Goal: Find specific page/section: Find specific page/section

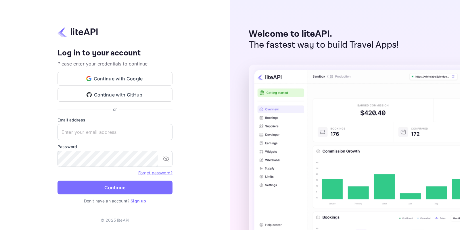
type input "jason.ma@dip-needle.com"
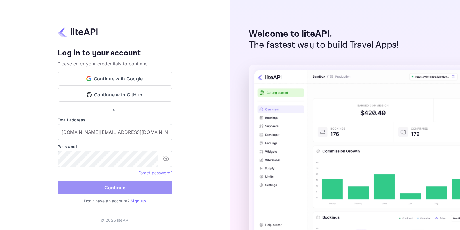
click at [164, 185] on button "Continue" at bounding box center [115, 188] width 115 height 14
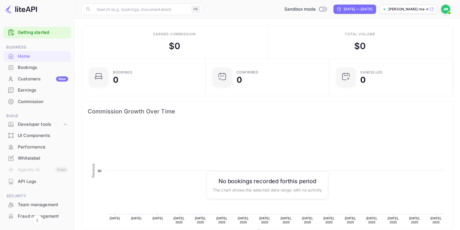
scroll to position [94, 120]
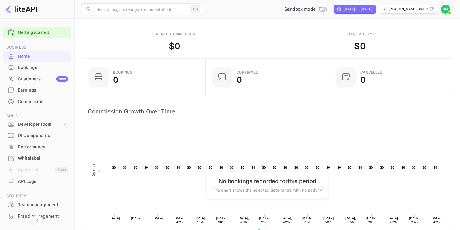
click at [410, 12] on div "[PERSON_NAME]-ma-mc75n.nuitee...." at bounding box center [409, 9] width 58 height 9
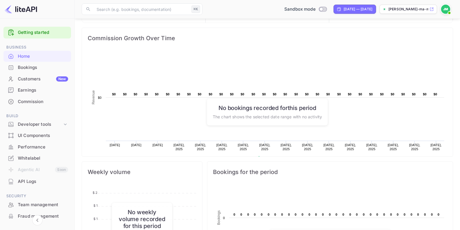
scroll to position [47, 0]
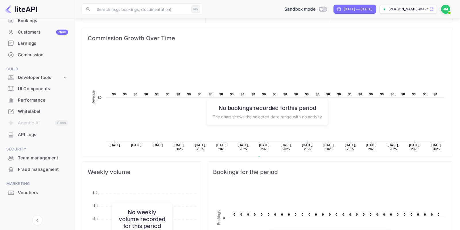
click at [43, 193] on div "Vouchers" at bounding box center [43, 193] width 50 height 7
